Goal: Information Seeking & Learning: Learn about a topic

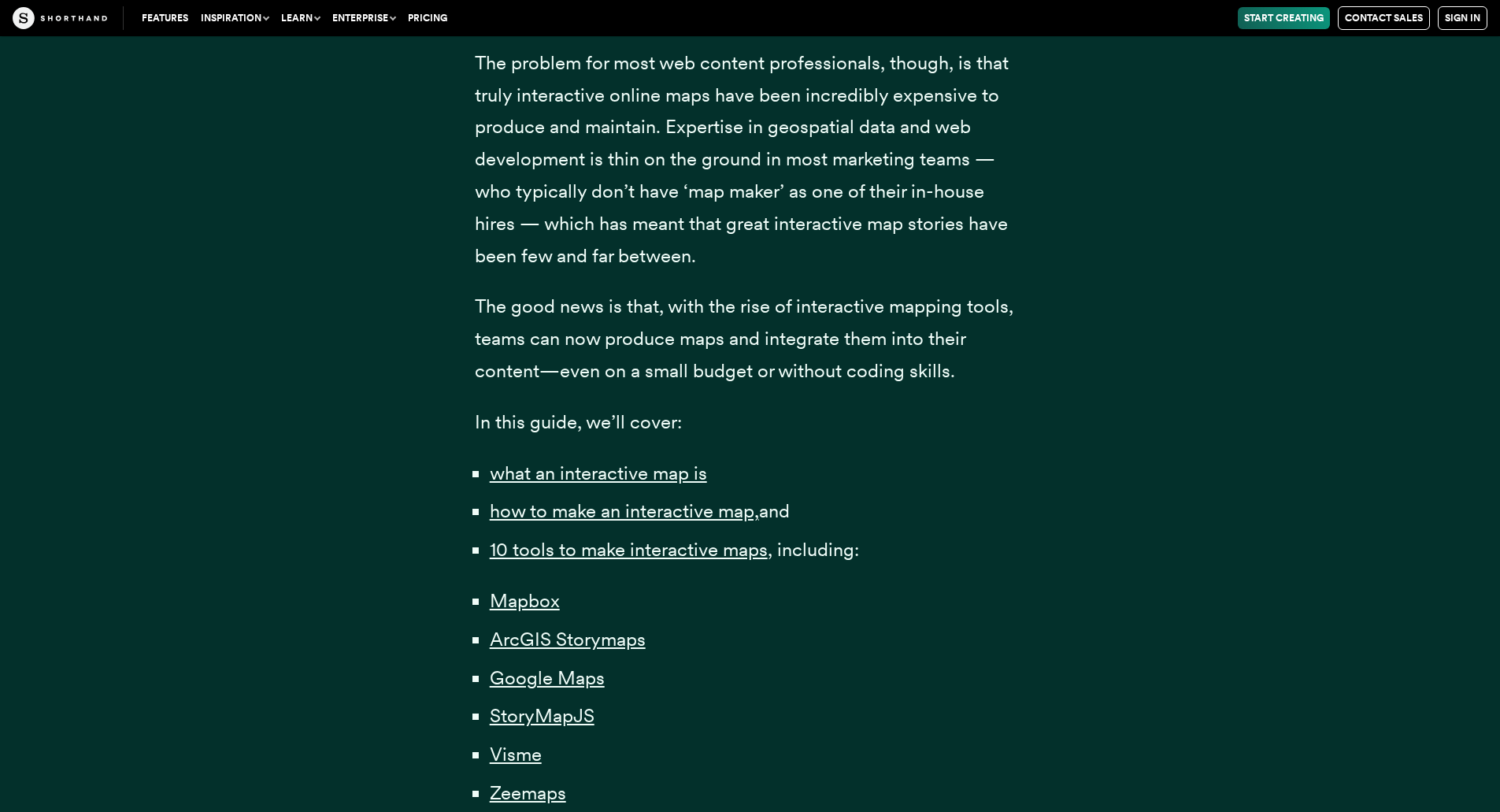
scroll to position [1024, 0]
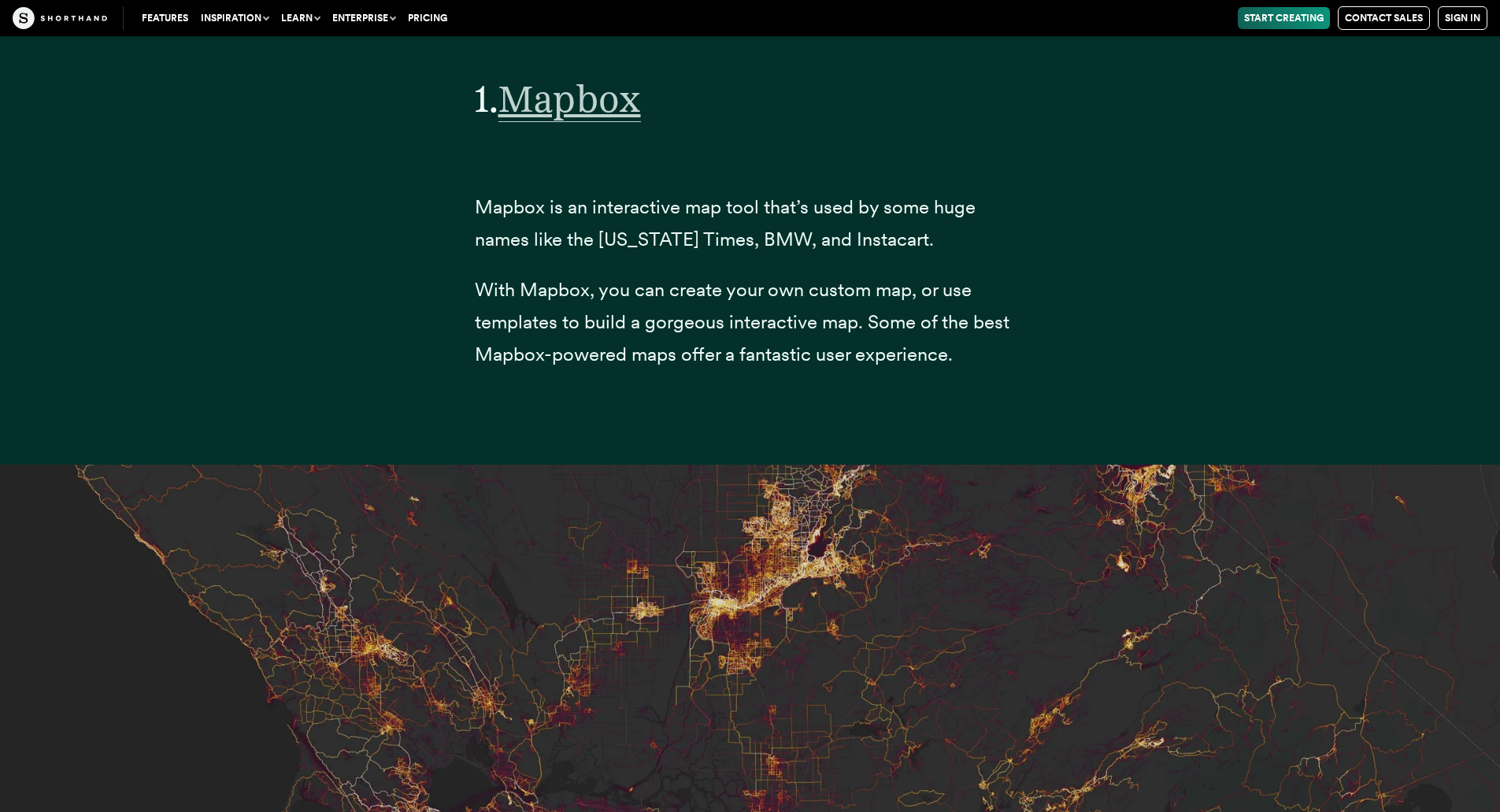
click at [558, 114] on span "Mapbox" at bounding box center [569, 98] width 143 height 46
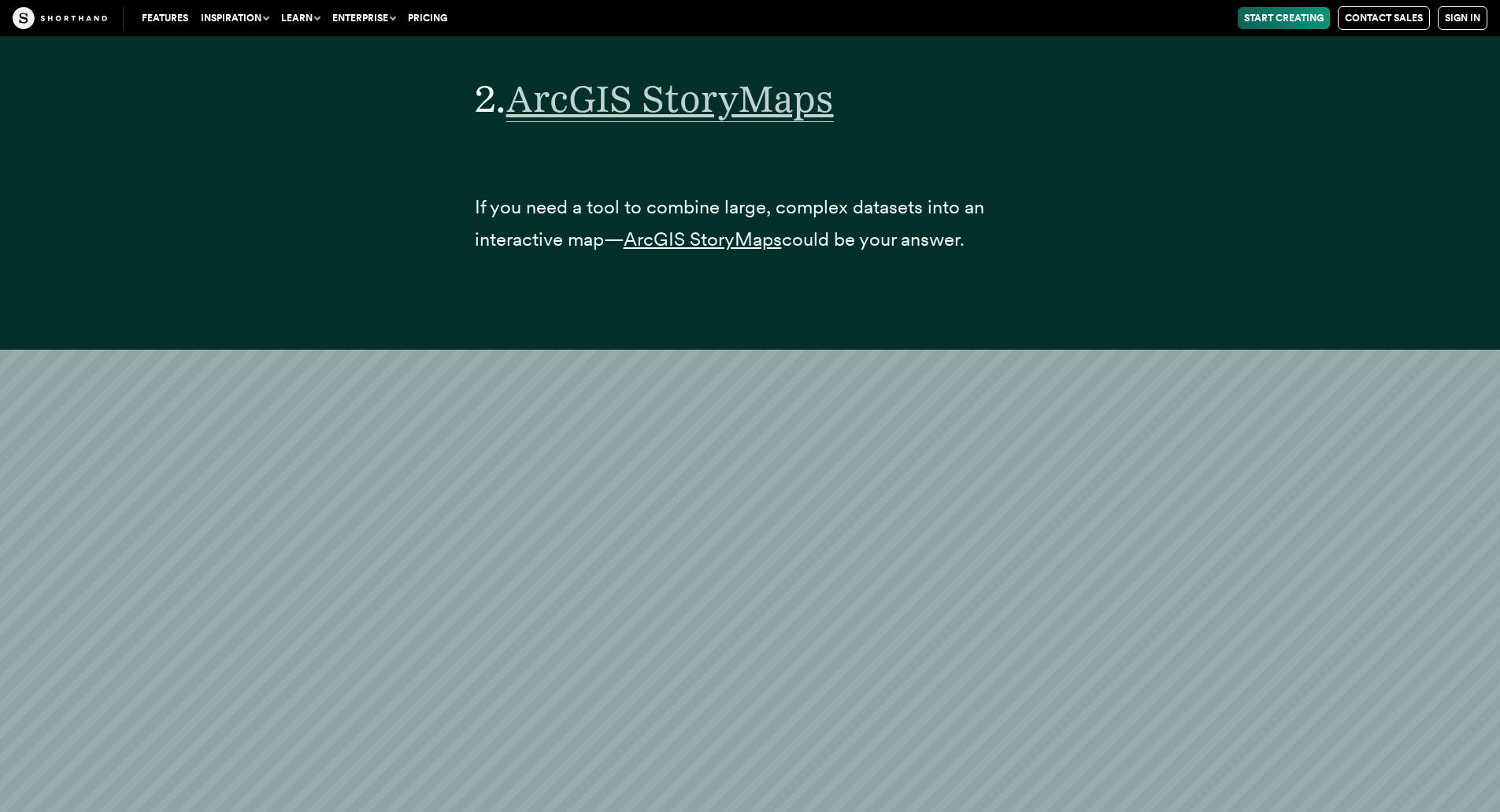
click at [723, 122] on span "ArcGIS StoryMaps" at bounding box center [670, 98] width 328 height 46
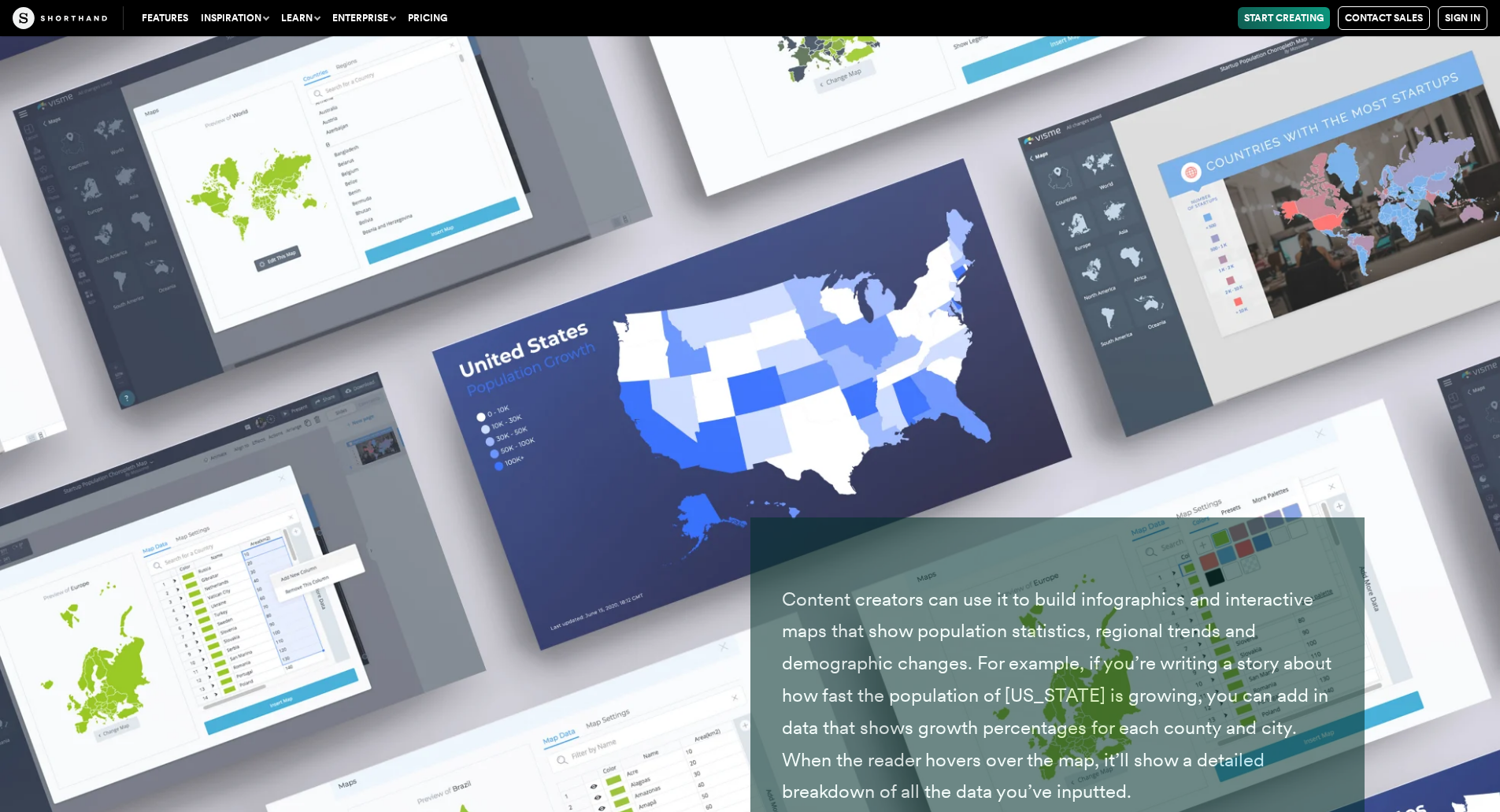
scroll to position [24131, 0]
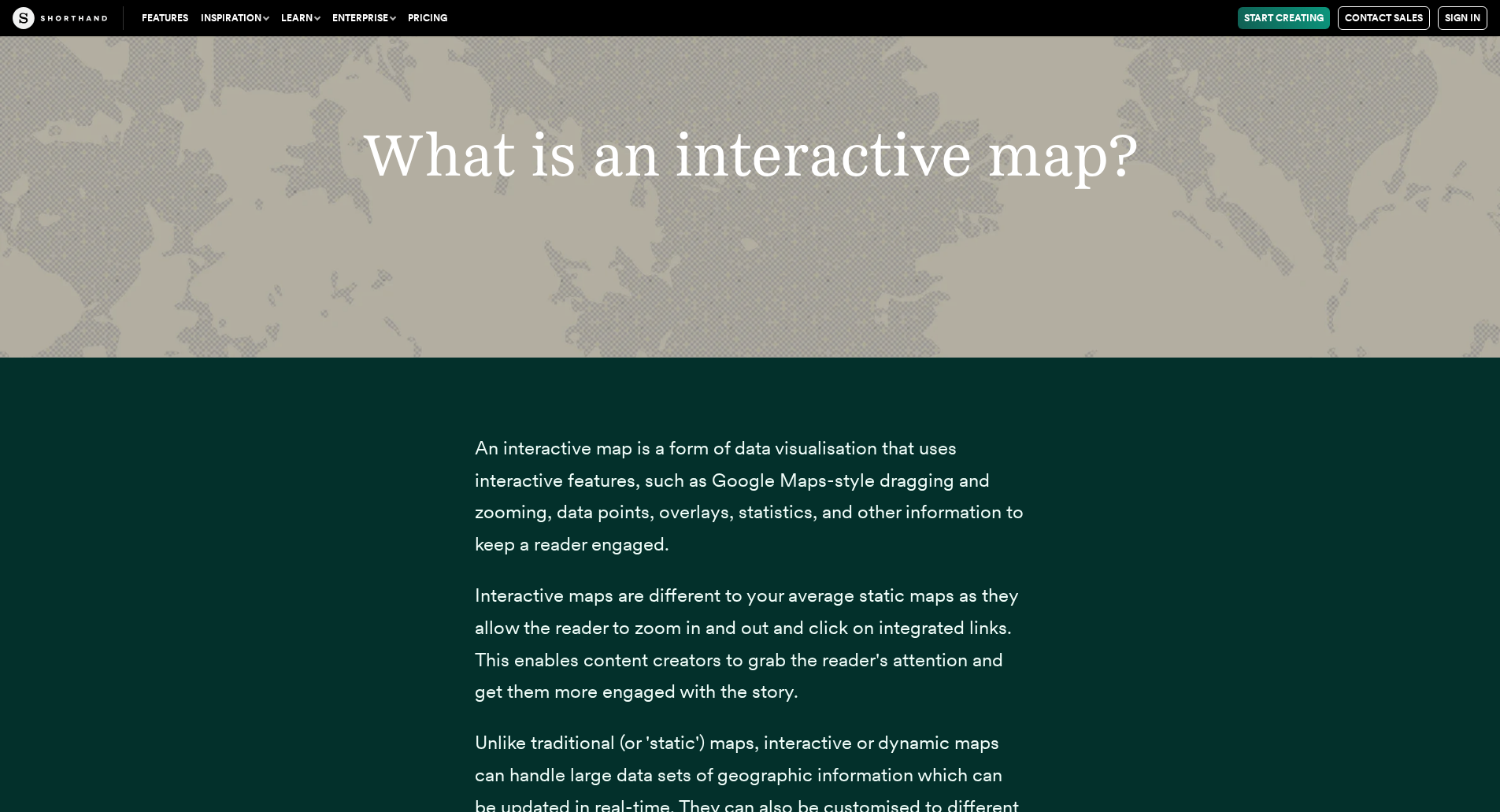
scroll to position [2913, 0]
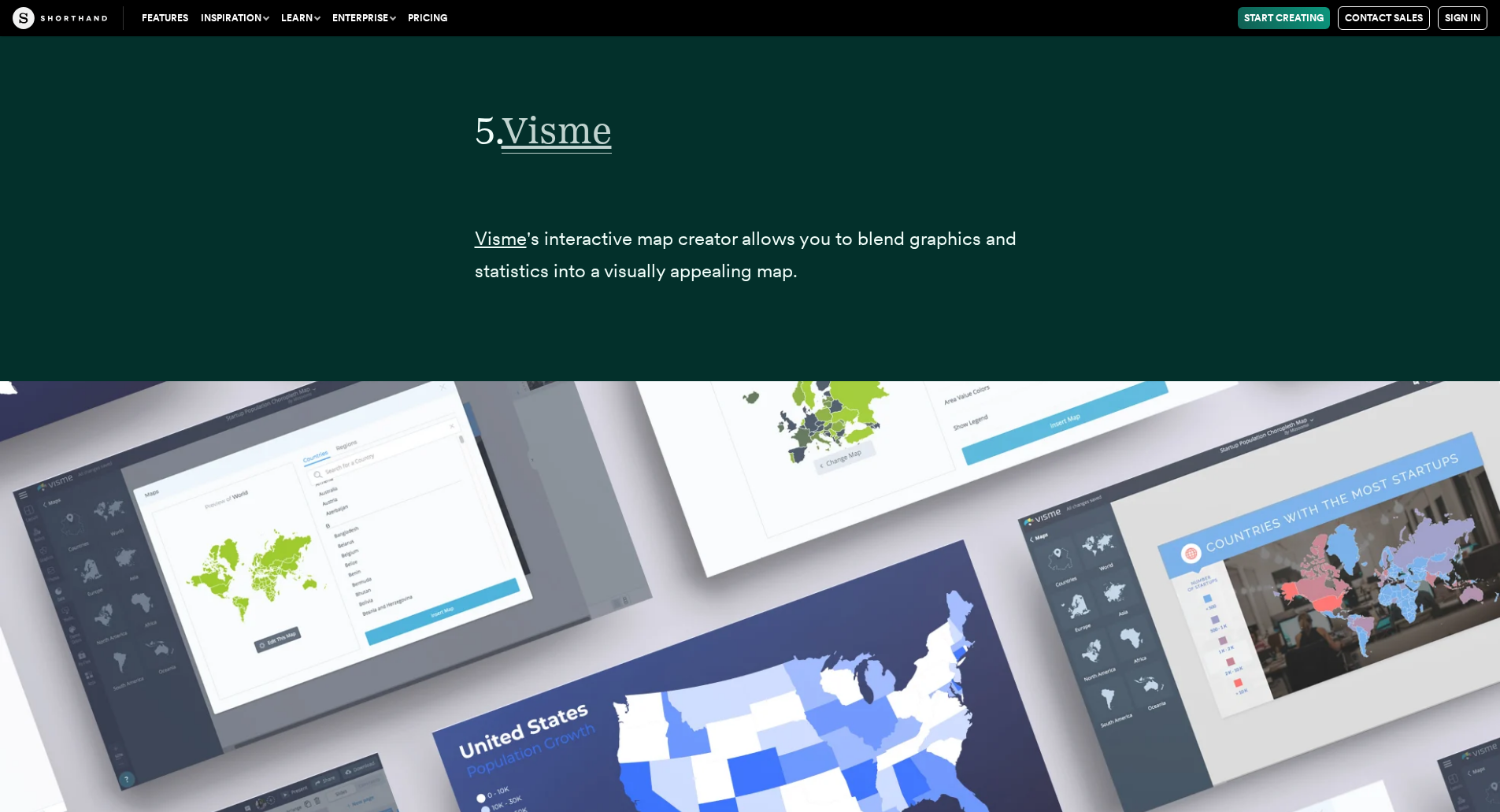
click at [566, 131] on span "Visme" at bounding box center [557, 130] width 110 height 46
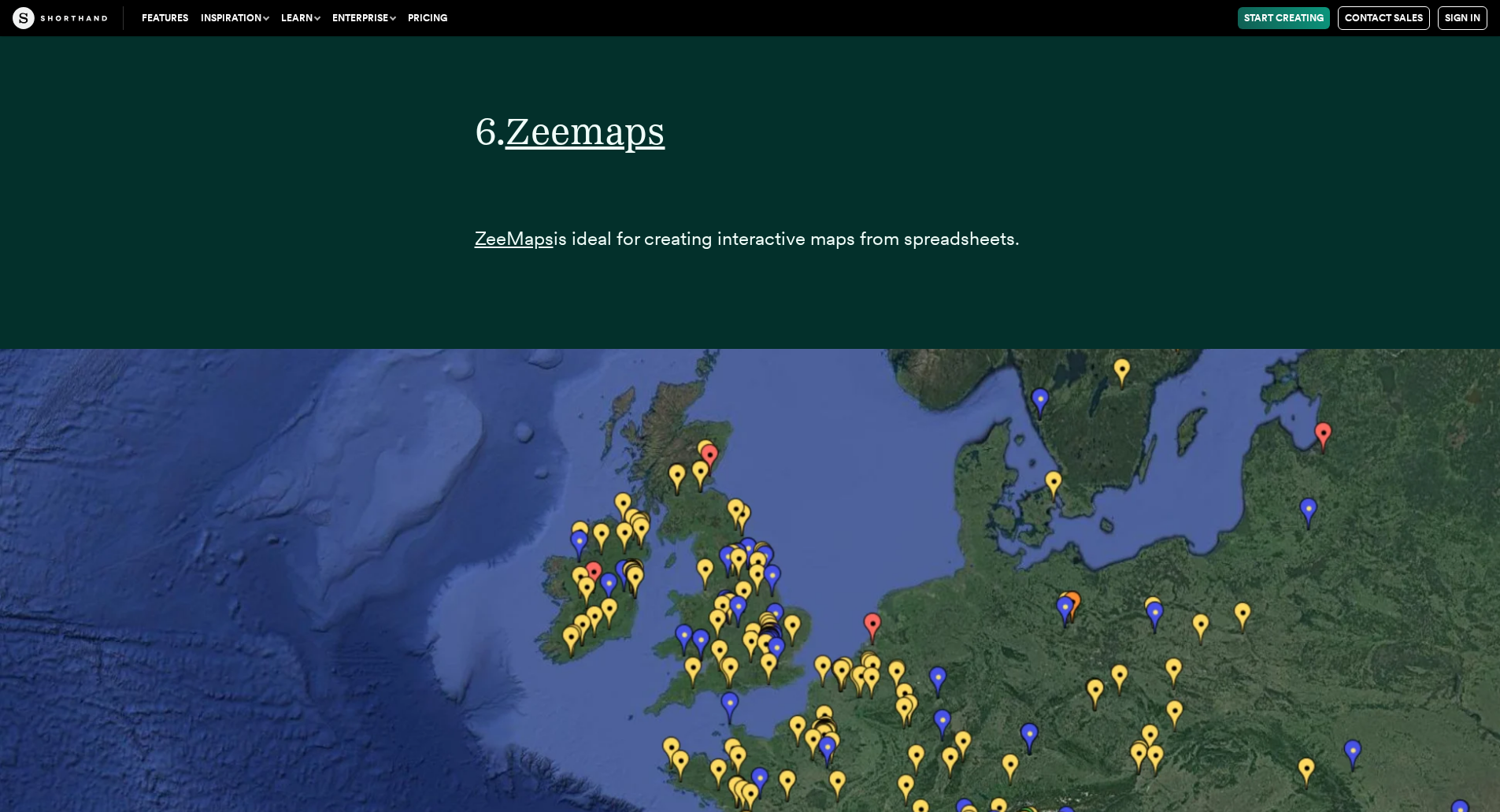
scroll to position [27252, 0]
click at [619, 144] on span "Zeemaps" at bounding box center [585, 131] width 160 height 46
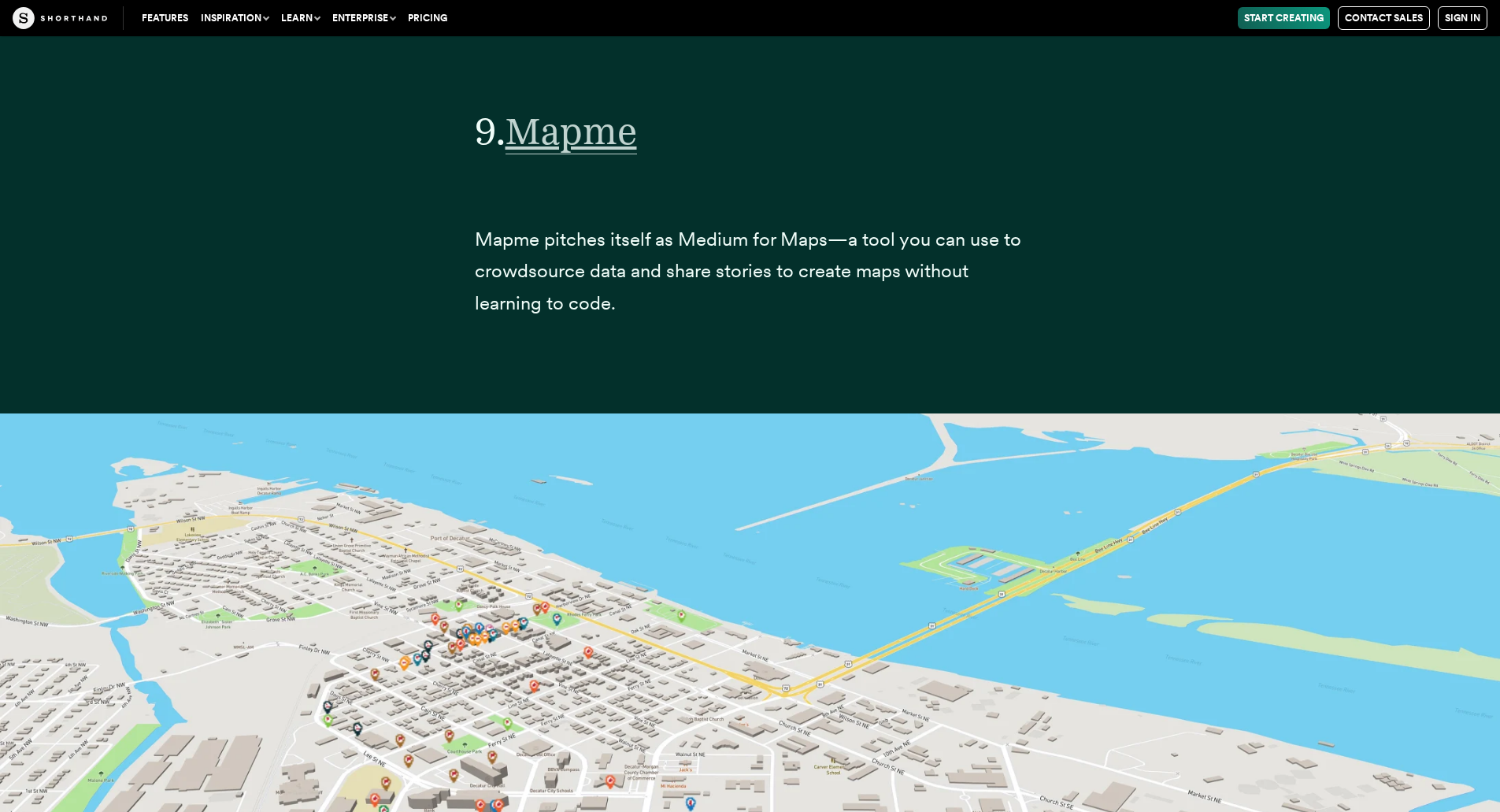
click at [606, 149] on span "Mapme" at bounding box center [571, 131] width 131 height 46
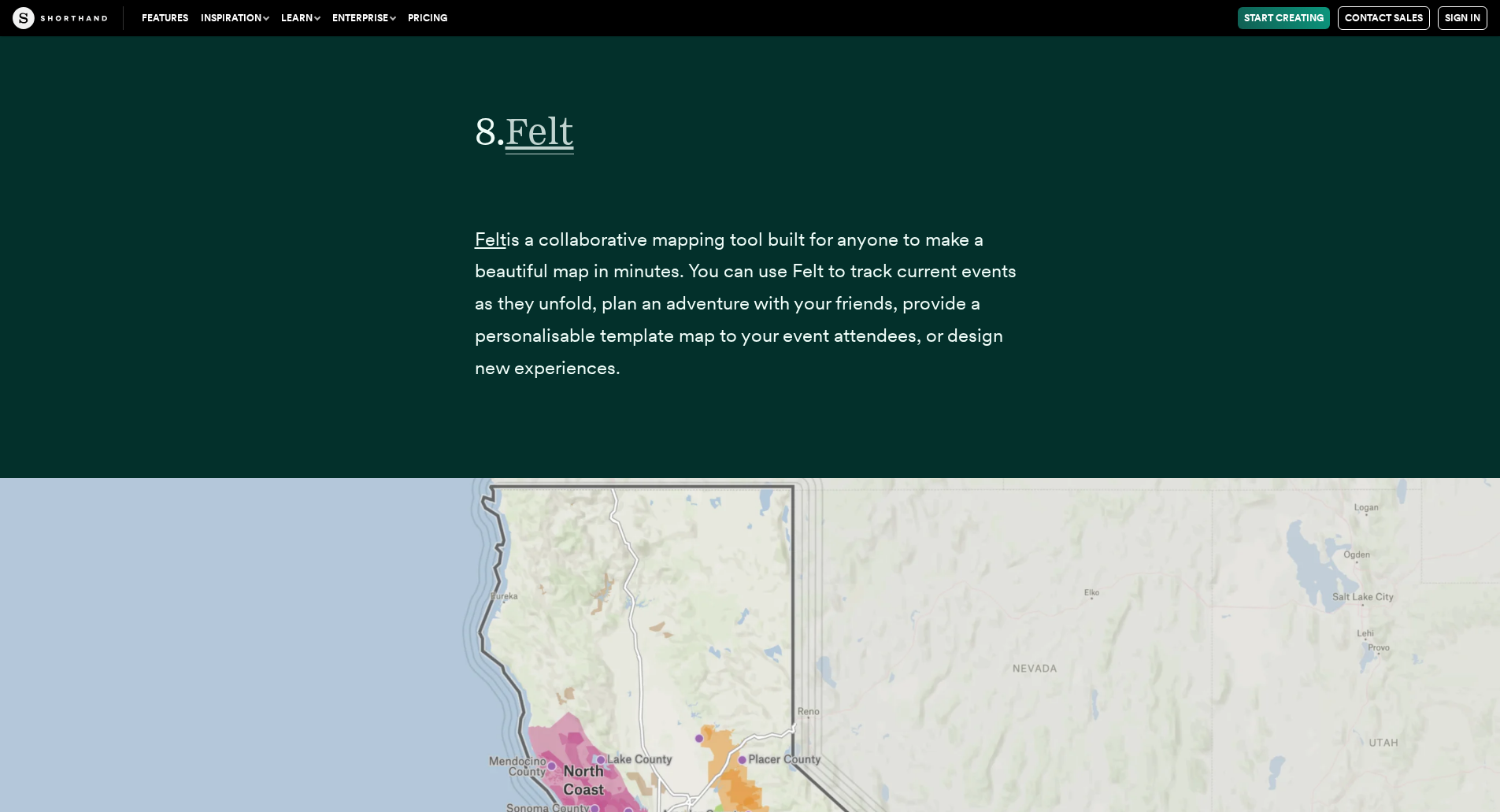
click at [552, 127] on span "Felt" at bounding box center [539, 131] width 68 height 46
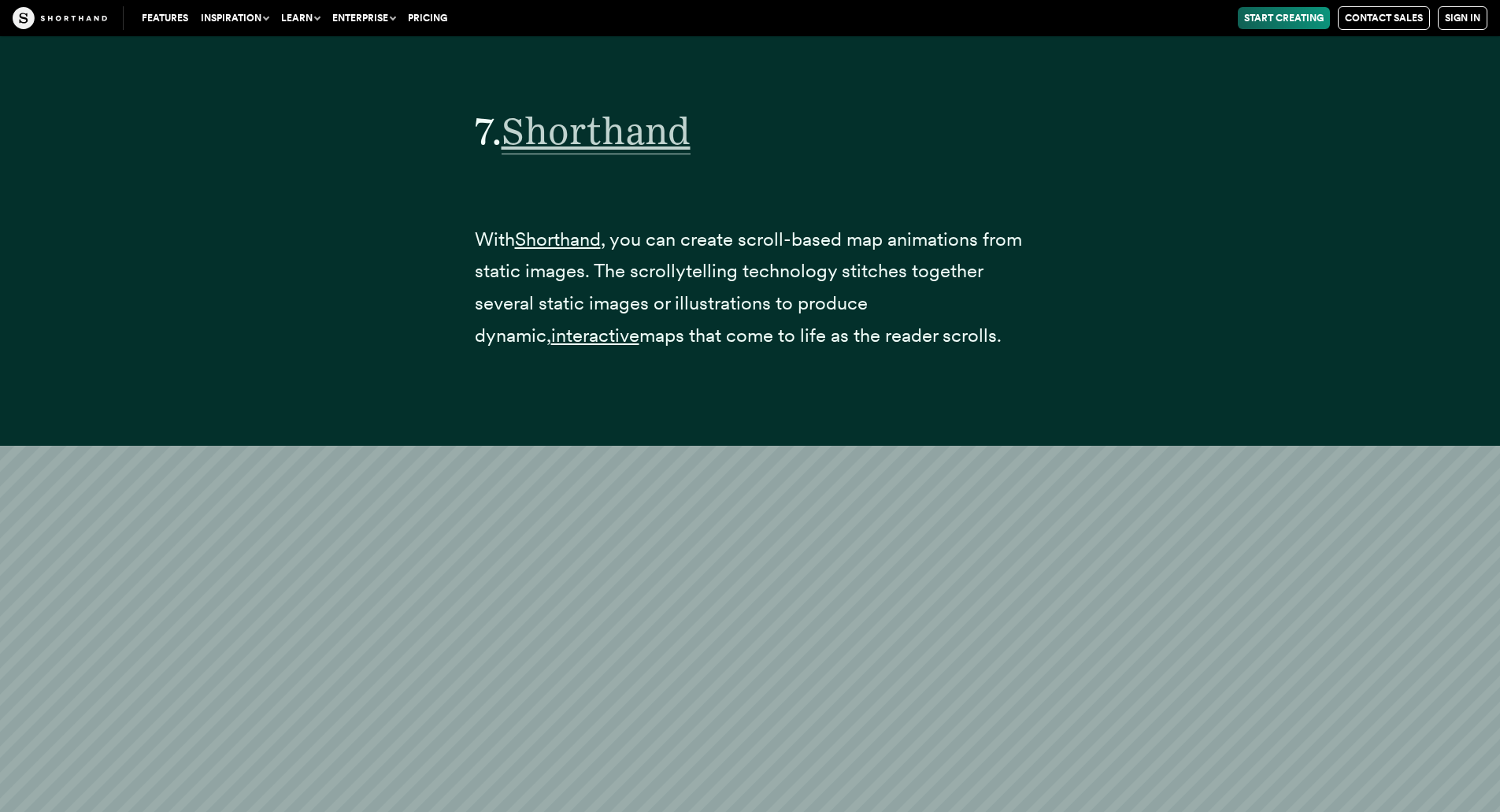
click at [605, 124] on span "Shorthand" at bounding box center [596, 131] width 189 height 46
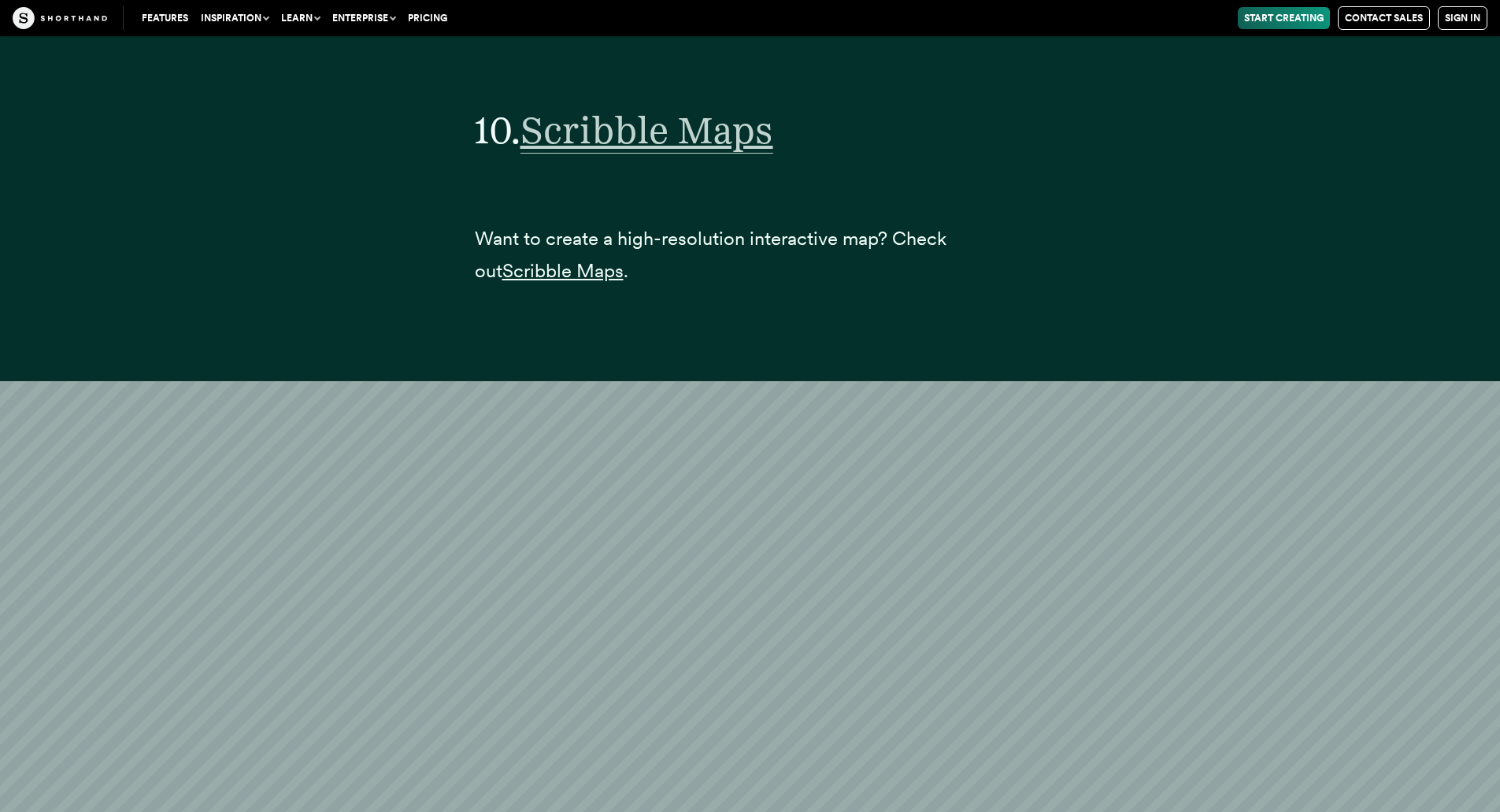
click at [699, 129] on span "Scribble Maps" at bounding box center [646, 130] width 253 height 46
